Goal: Find specific page/section: Find specific page/section

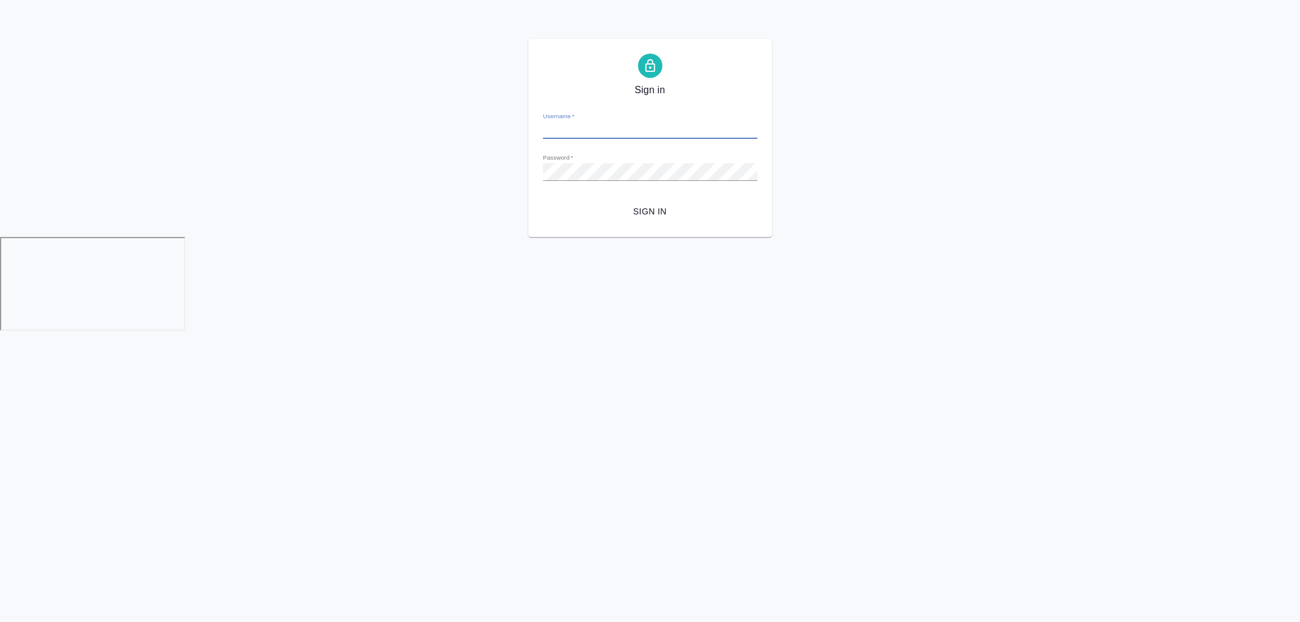
type input "[PERSON_NAME][EMAIL_ADDRESS][DOMAIN_NAME]"
click at [652, 214] on span "Sign in" at bounding box center [650, 211] width 195 height 15
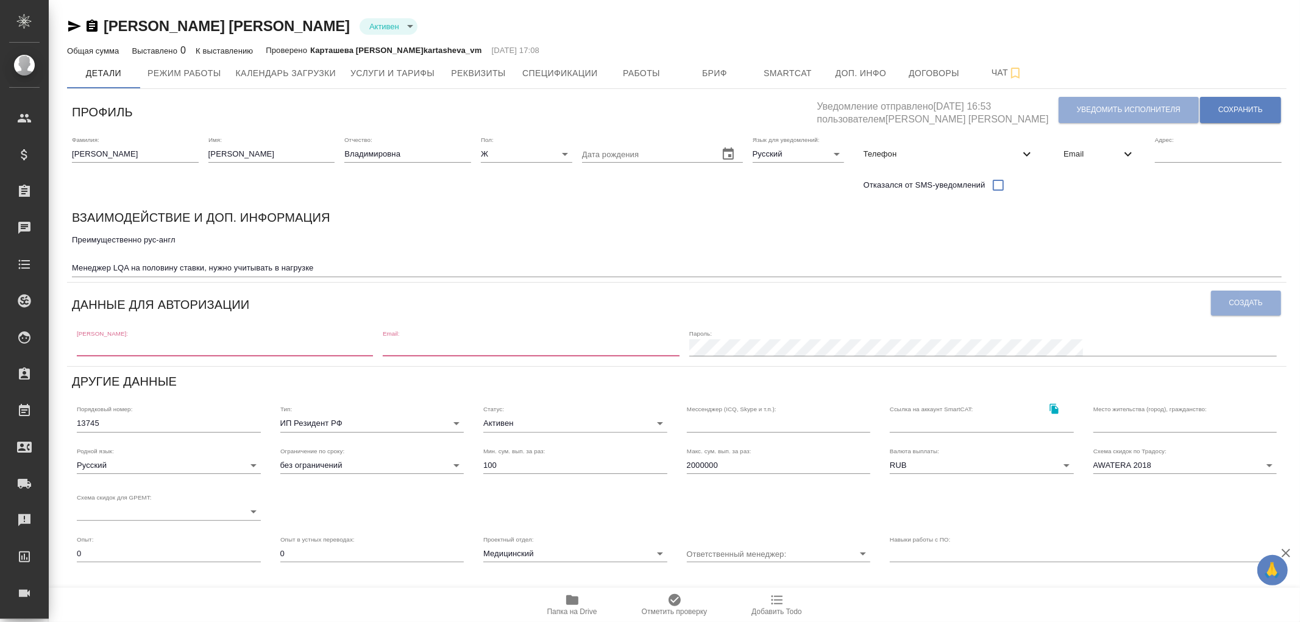
drag, startPoint x: 434, startPoint y: 336, endPoint x: 431, endPoint y: 342, distance: 7.6
click at [373, 336] on div "Логин:" at bounding box center [225, 343] width 296 height 27
click at [373, 346] on input "text" at bounding box center [225, 347] width 296 height 17
click at [849, 107] on div "Профиль Уведомление отправлено 01.04.2025, 16:53 пользователем Ишкова Юлия Увед…" at bounding box center [677, 110] width 1210 height 32
click at [373, 344] on input "text" at bounding box center [225, 347] width 296 height 17
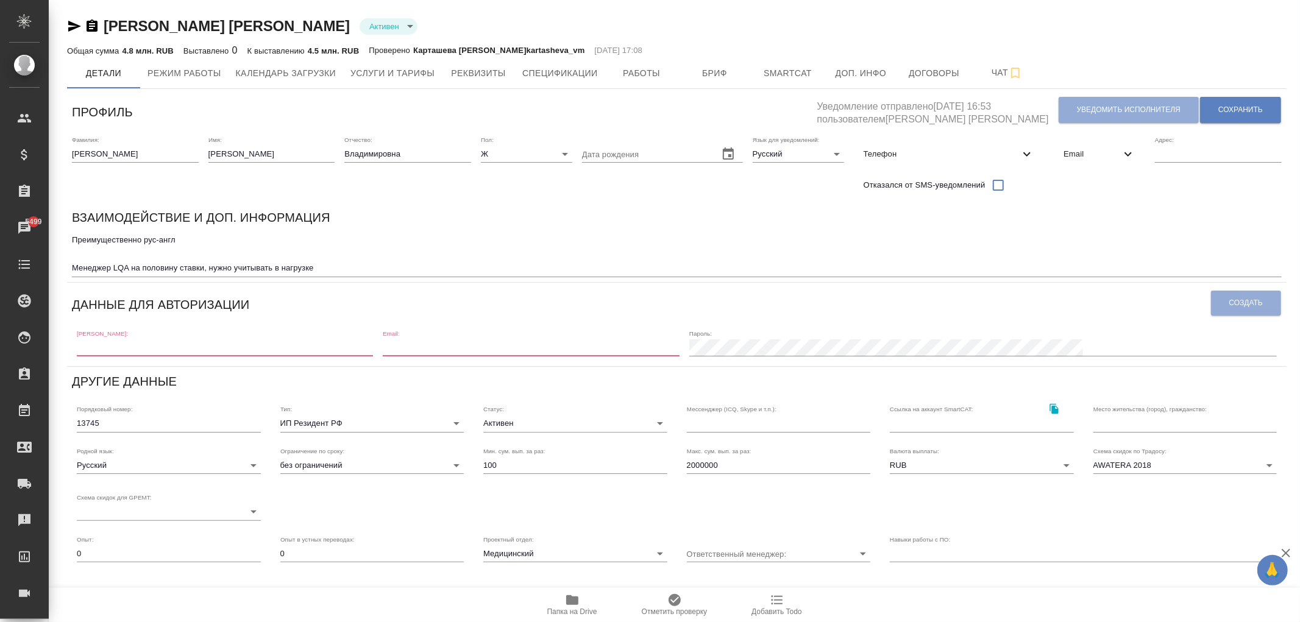
drag, startPoint x: 533, startPoint y: 346, endPoint x: 330, endPoint y: 356, distance: 203.8
click at [533, 346] on input "email" at bounding box center [531, 347] width 296 height 17
click at [356, 347] on input "text" at bounding box center [225, 347] width 296 height 17
click at [1110, 154] on span "Email" at bounding box center [1091, 154] width 57 height 12
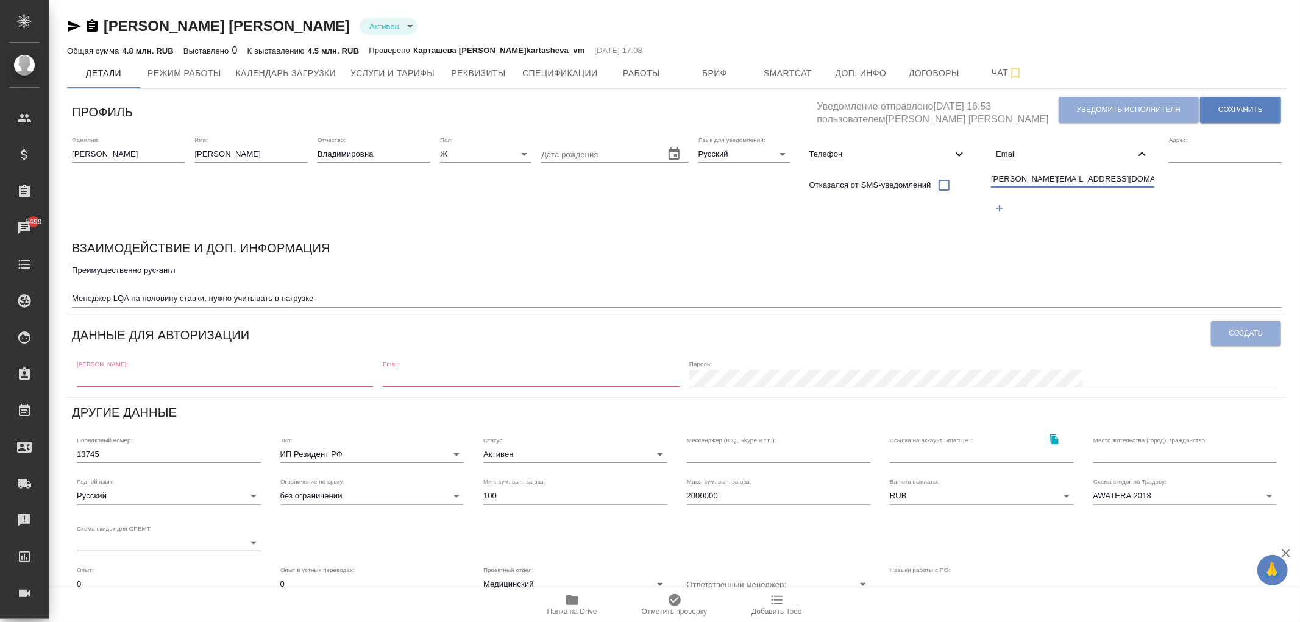
drag, startPoint x: 1088, startPoint y: 177, endPoint x: 940, endPoint y: 177, distance: 148.7
click at [940, 177] on div "Фамилия: Соловьева Имя: Елена Отчество: Владимировна Пол: Ж female Дата рождени…" at bounding box center [676, 182] width 1219 height 102
click at [308, 382] on input "text" at bounding box center [225, 378] width 296 height 17
paste input "e.solovyova@awatera.com"
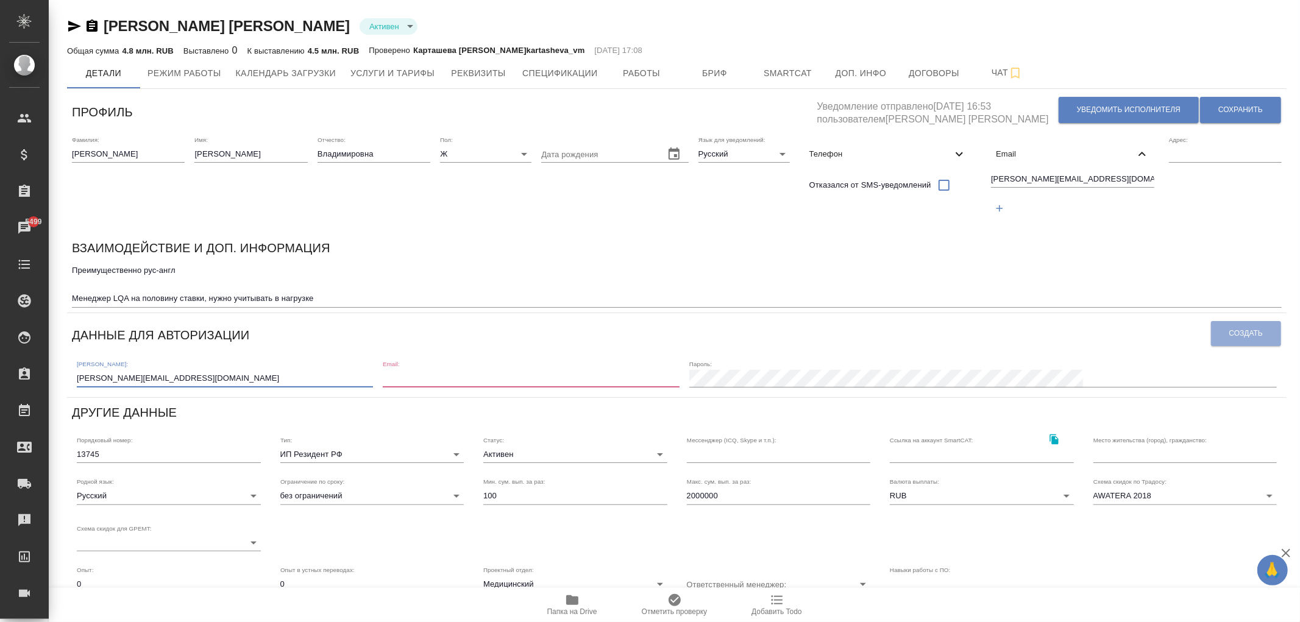
click at [116, 382] on input "e.solovyova@awatera.com" at bounding box center [225, 378] width 296 height 17
click at [117, 381] on input "e.solovyova@awatera.com" at bounding box center [225, 378] width 296 height 17
click at [120, 380] on input "e.solovyova@awatera.com" at bounding box center [225, 378] width 296 height 17
type input "e.solovyova1@awatera.com"
click at [1112, 108] on span "Уведомить исполнителя" at bounding box center [1129, 110] width 104 height 10
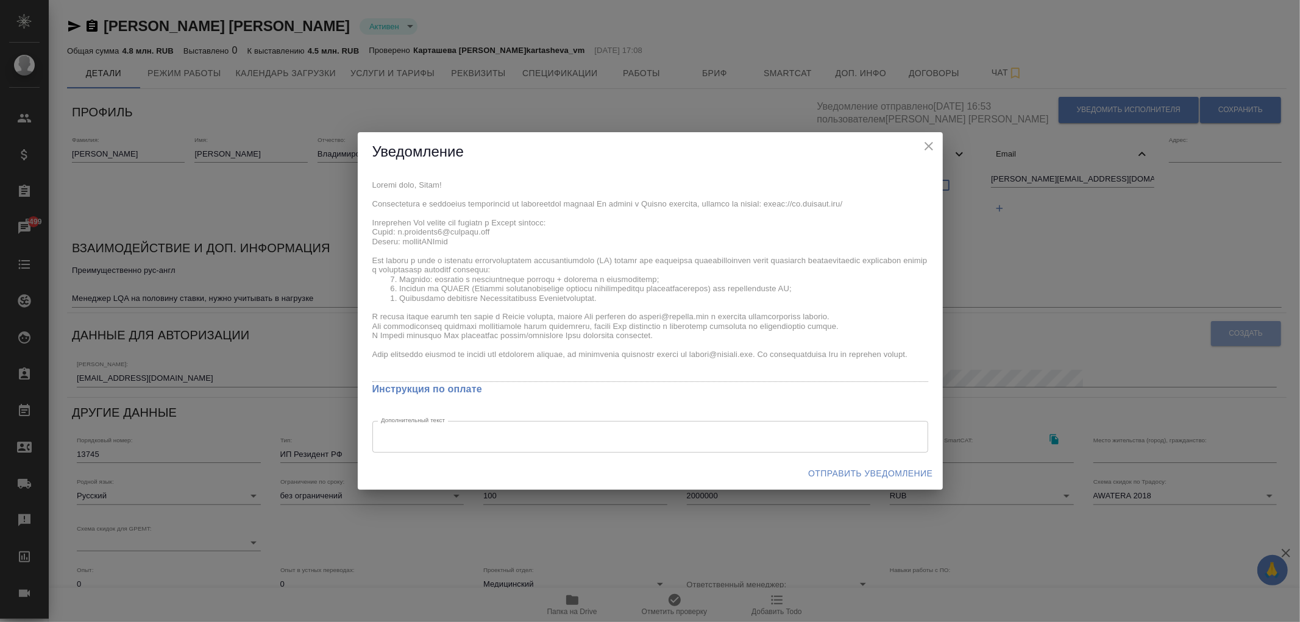
click at [926, 145] on icon "close" at bounding box center [928, 146] width 15 height 15
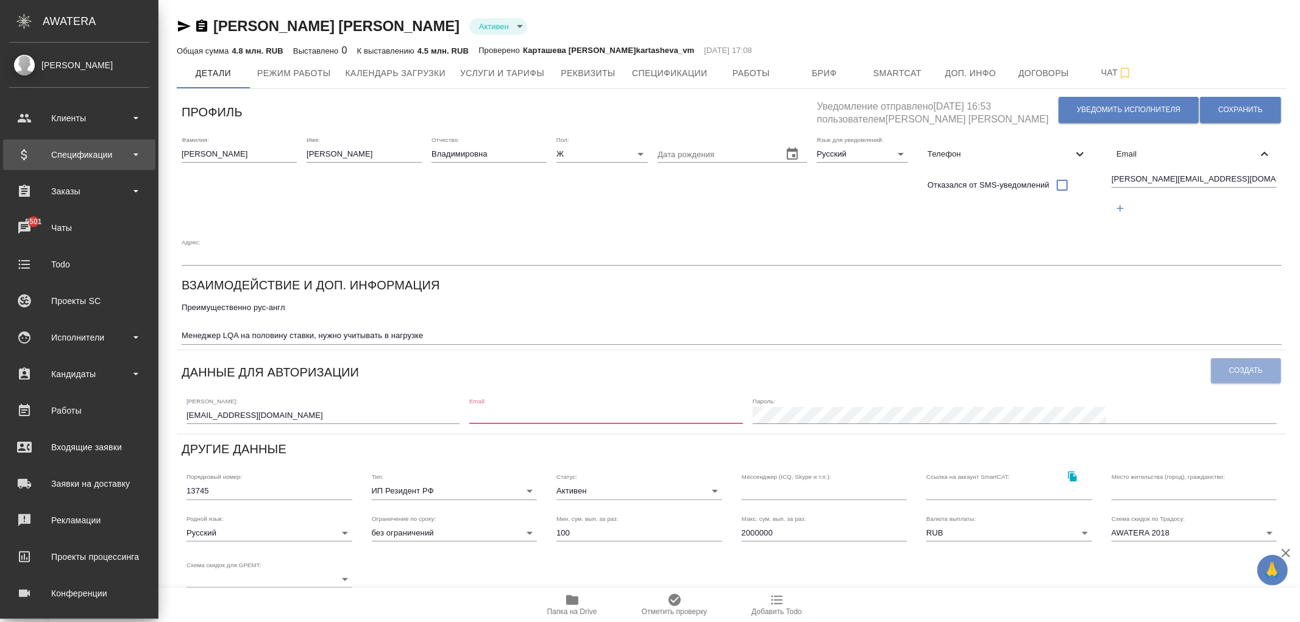
click at [68, 157] on div "Спецификации" at bounding box center [79, 155] width 140 height 18
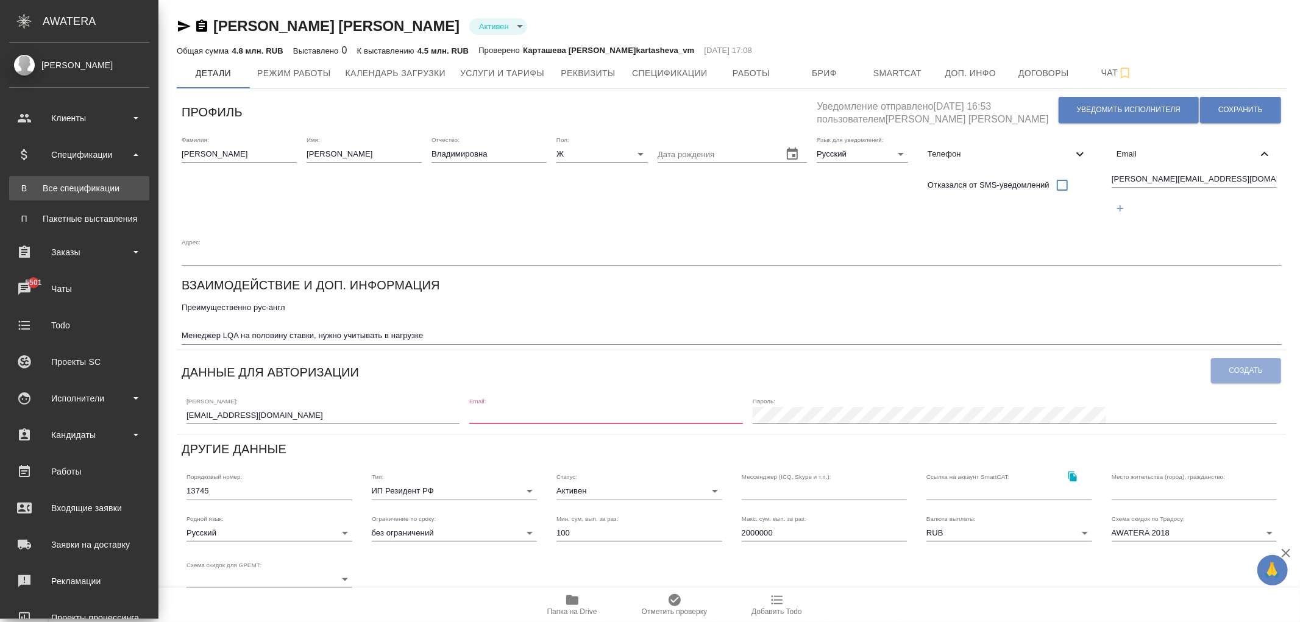
click at [79, 186] on div "Все спецификации" at bounding box center [79, 188] width 128 height 12
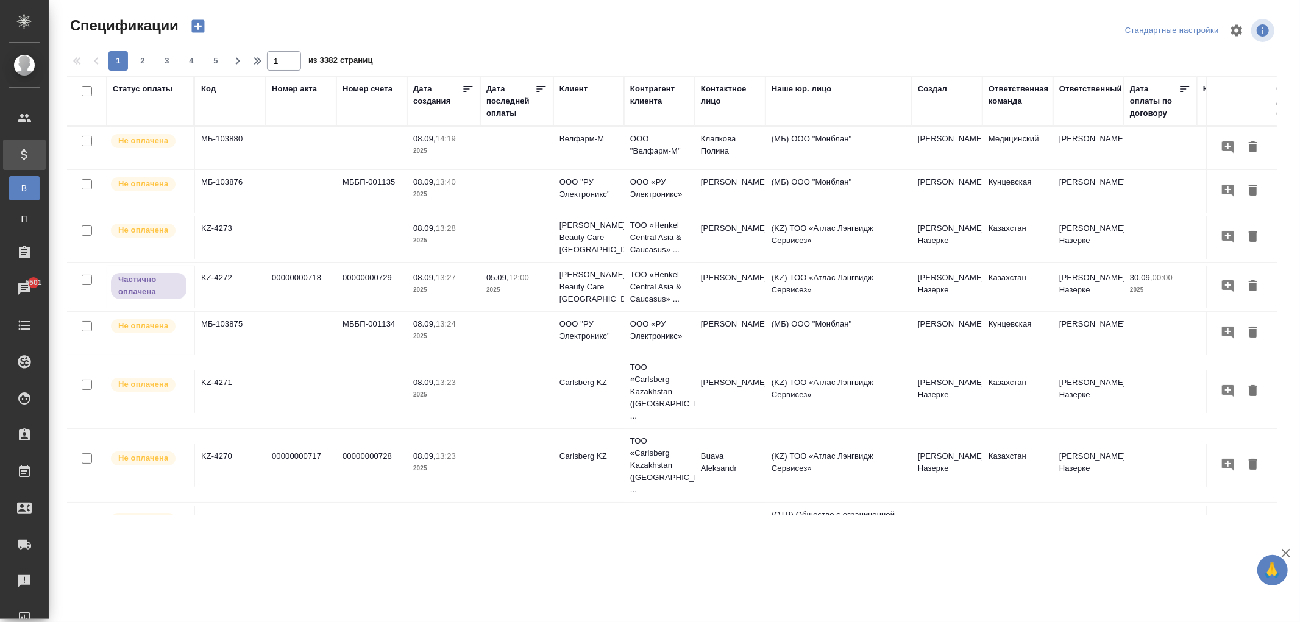
click at [147, 102] on div "Статус оплаты" at bounding box center [150, 101] width 75 height 37
click at [150, 87] on div "Статус оплаты" at bounding box center [143, 89] width 60 height 12
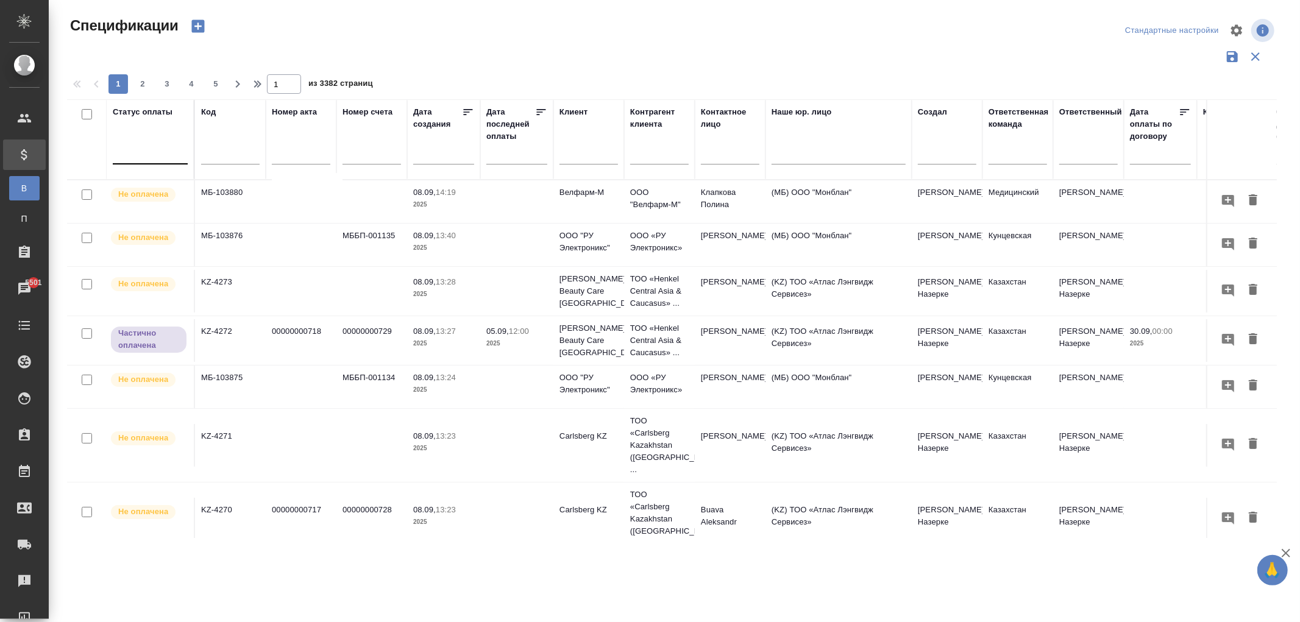
click at [140, 153] on div at bounding box center [150, 152] width 75 height 18
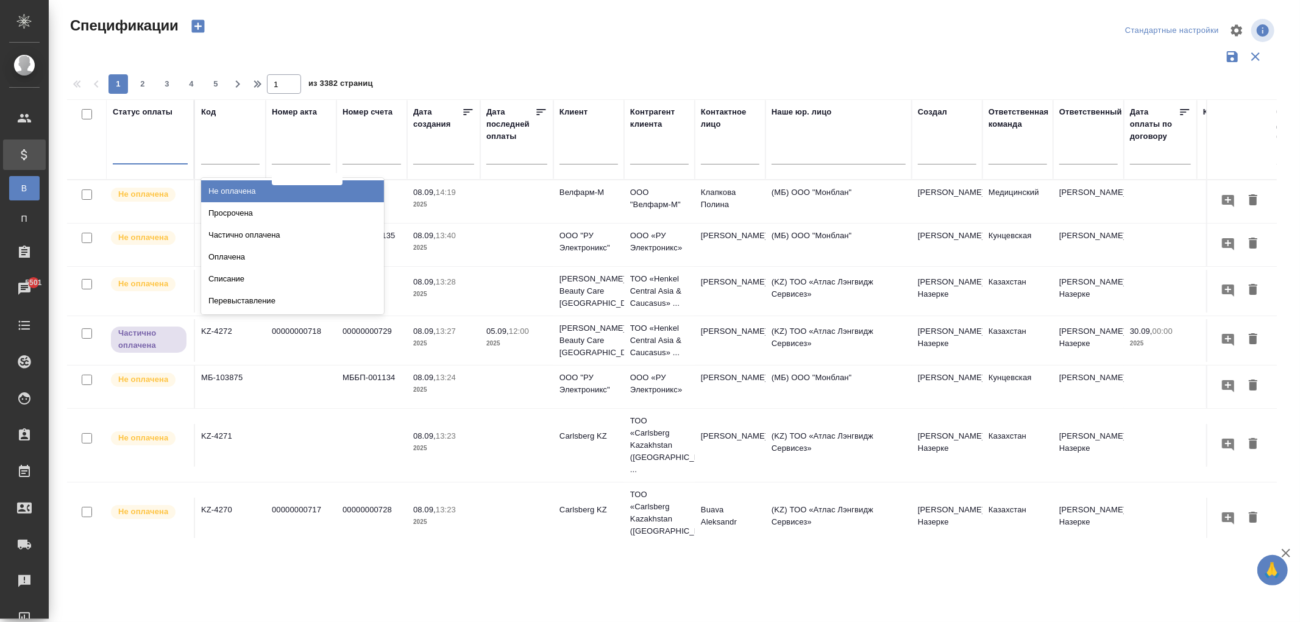
click at [562, 14] on div "Спецификации Стандартные настройки 1 2 3 4 5 1 из 3382 страниц Статус оплаты op…" at bounding box center [676, 272] width 1233 height 545
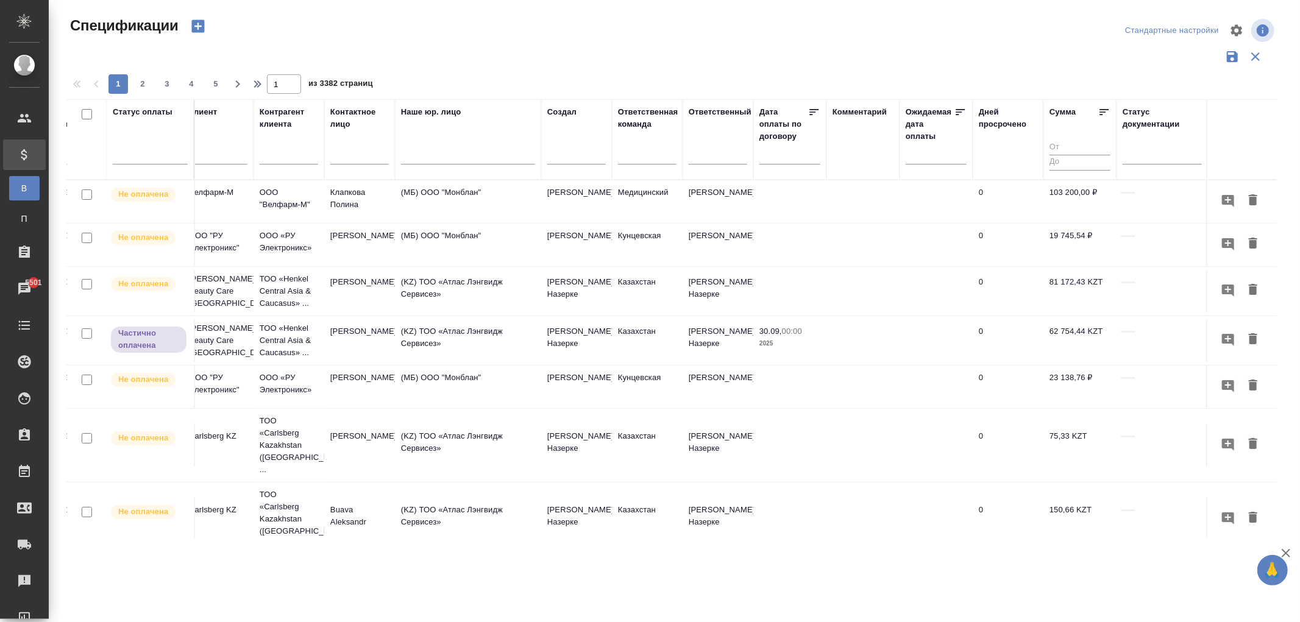
scroll to position [0, 381]
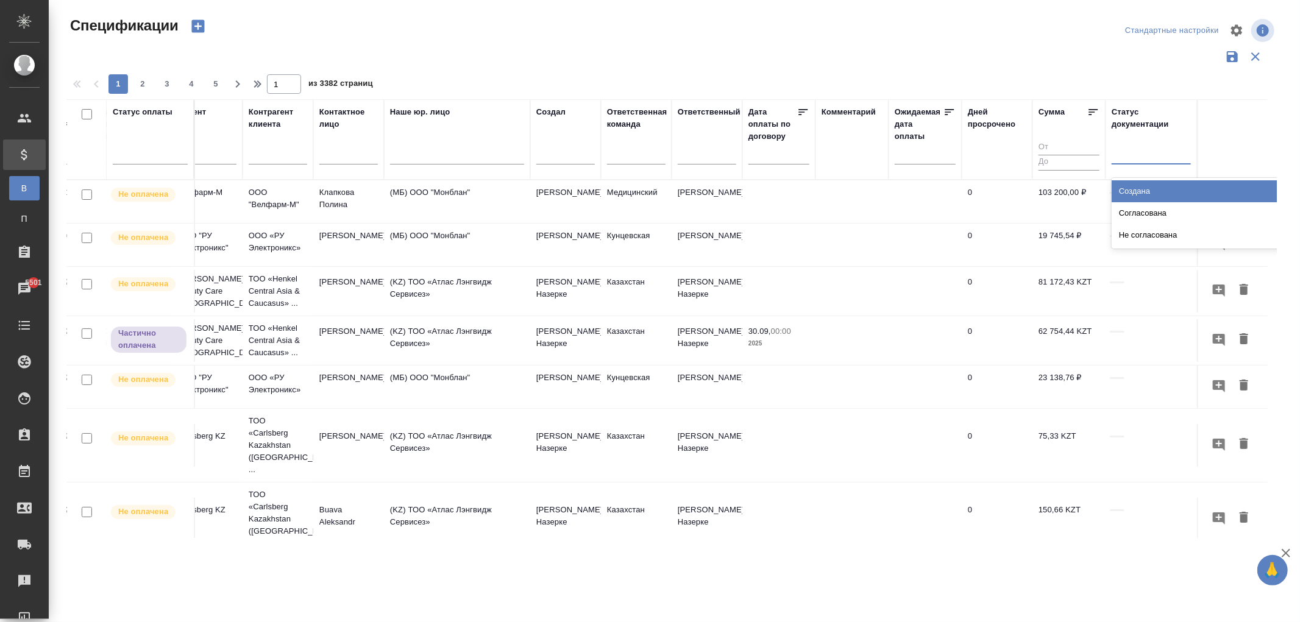
click at [1152, 155] on div at bounding box center [1150, 152] width 79 height 18
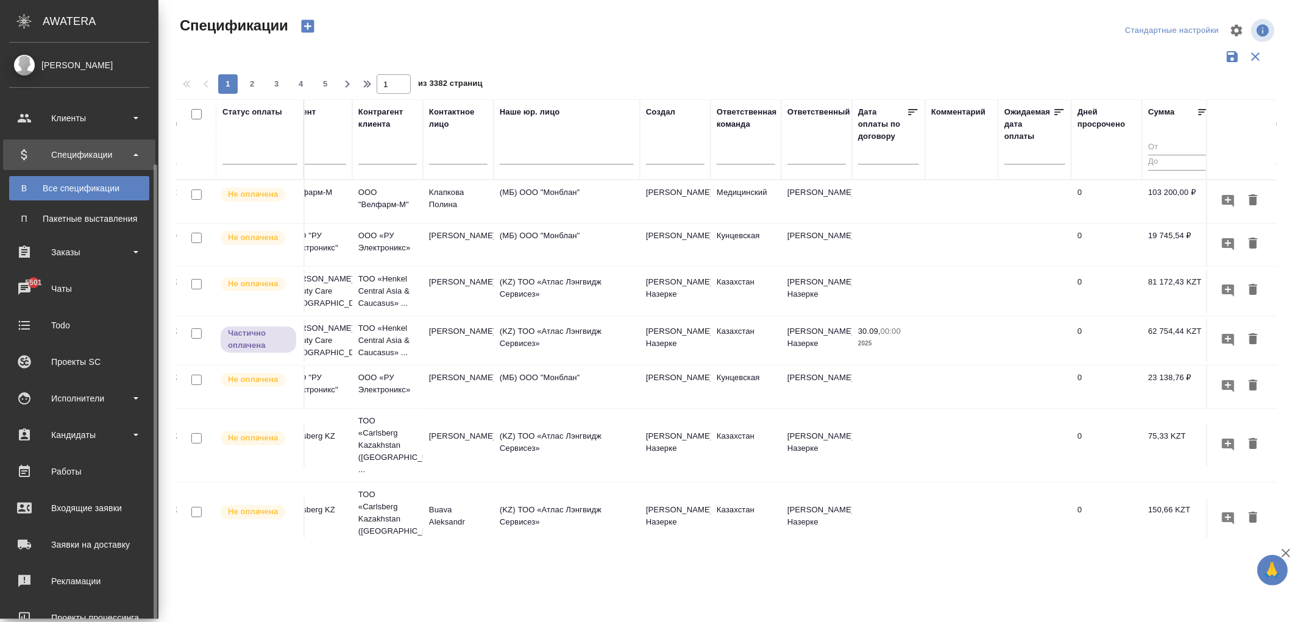
scroll to position [68, 0]
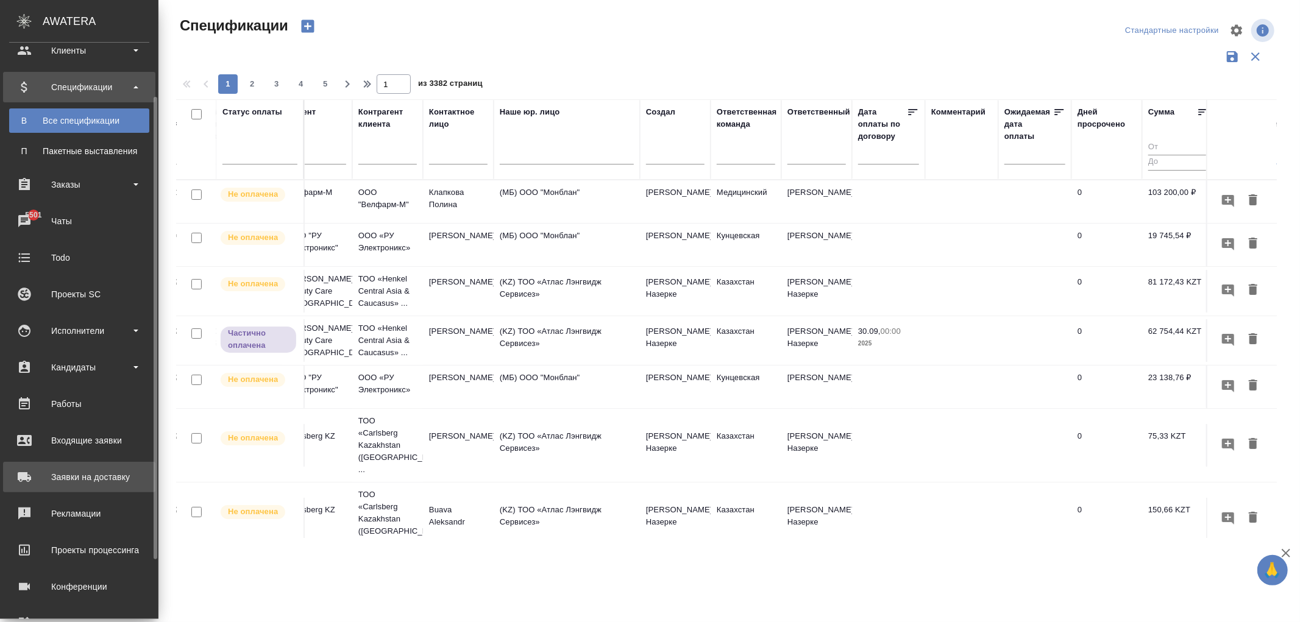
click at [82, 483] on div "Заявки на доставку" at bounding box center [79, 477] width 140 height 18
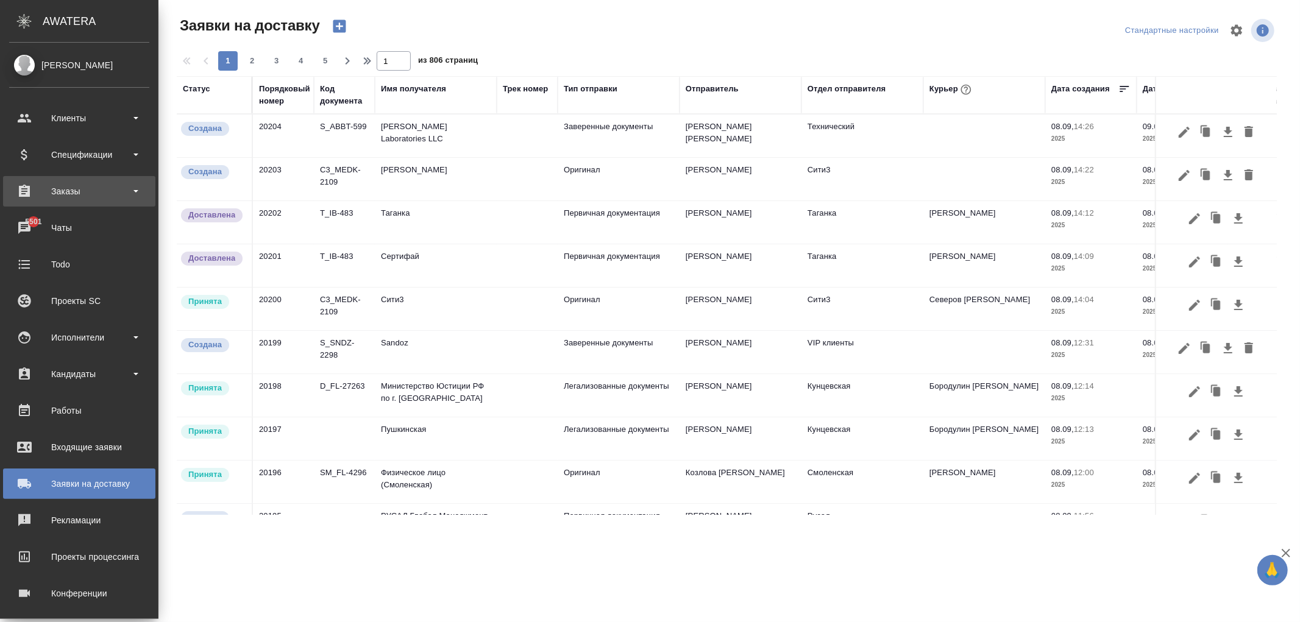
click at [62, 192] on div "Заказы" at bounding box center [79, 191] width 140 height 18
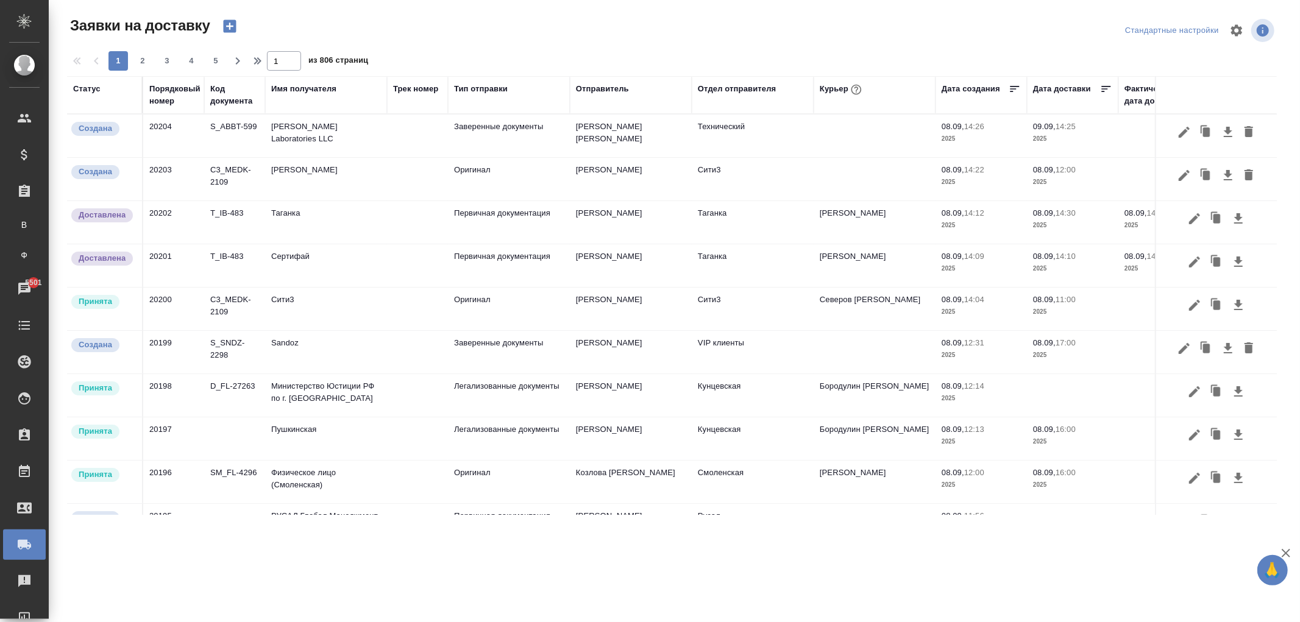
scroll to position [0, 64]
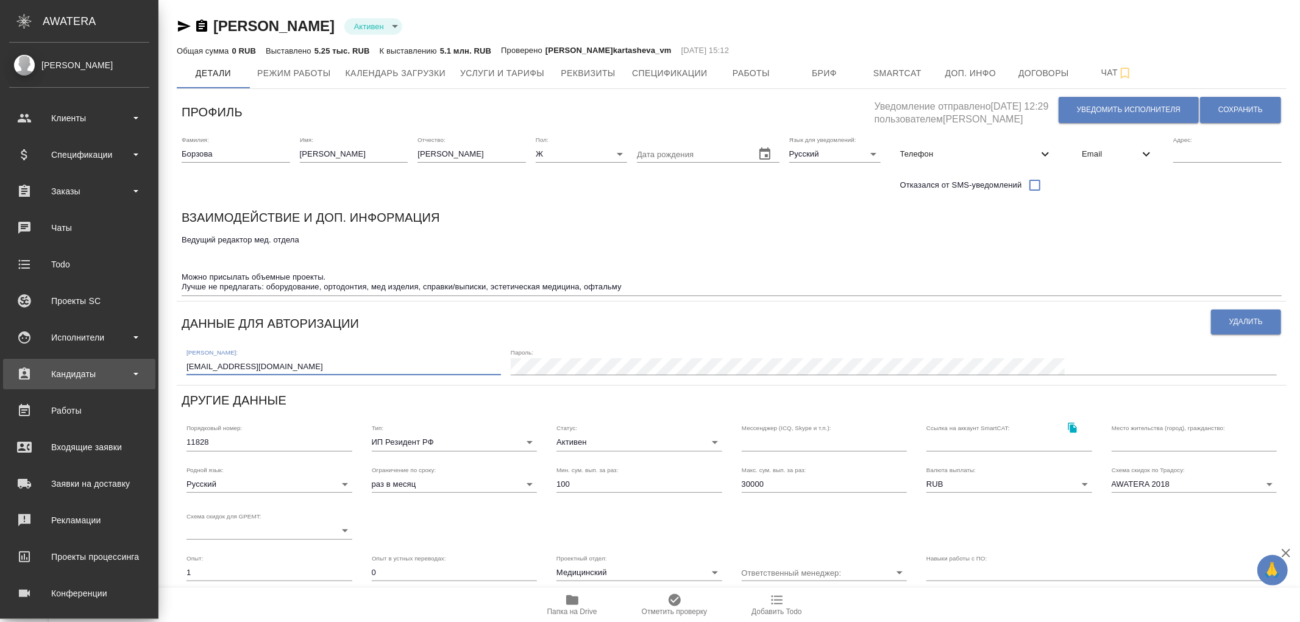
drag, startPoint x: 204, startPoint y: 363, endPoint x: 40, endPoint y: 360, distance: 164.0
click at [40, 360] on div ".cls-1 fill:#fff; AWATERA Zhukova Daria Клиенты Спецификации Заказы Чаты Todo П…" at bounding box center [650, 311] width 1300 height 622
